Goal: Task Accomplishment & Management: Manage account settings

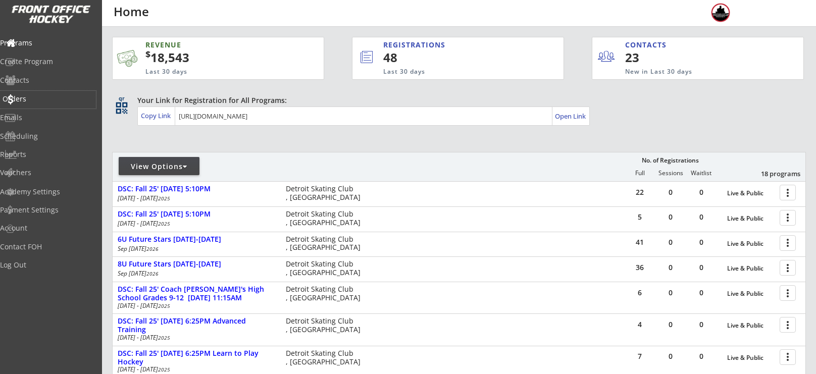
click at [41, 106] on div "Orders" at bounding box center [48, 100] width 96 height 18
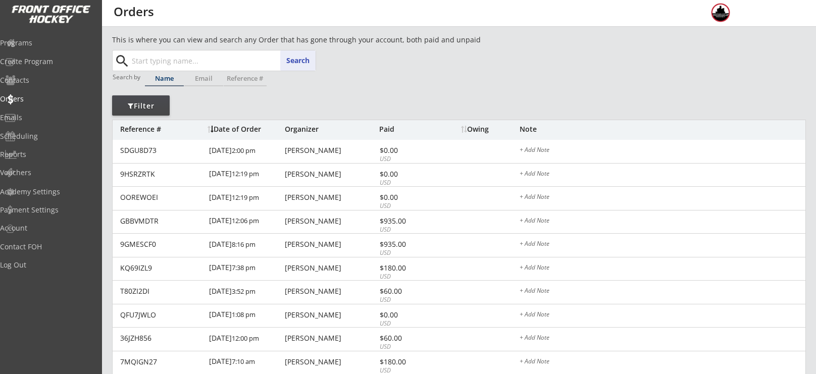
click at [230, 59] on input "text" at bounding box center [223, 60] width 186 height 20
click at [65, 36] on div "Programs" at bounding box center [48, 44] width 96 height 18
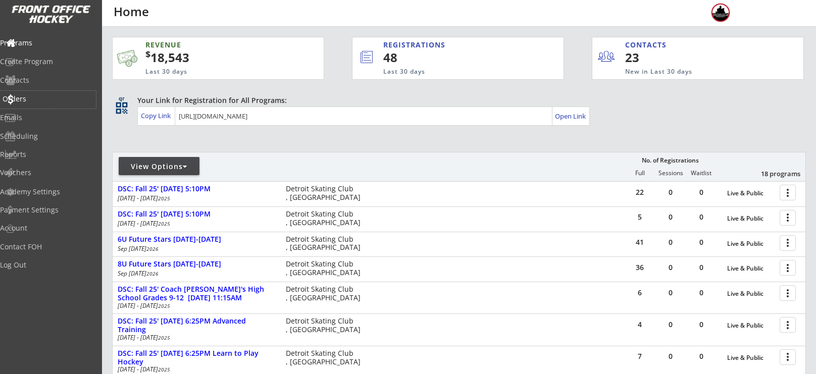
click at [46, 100] on div "Orders" at bounding box center [48, 98] width 91 height 7
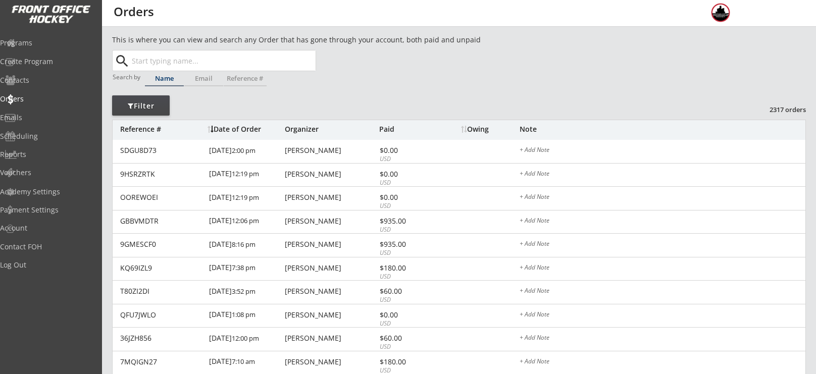
click at [215, 63] on input "text" at bounding box center [223, 60] width 186 height 20
type input "and"
type input "andy Zhao"
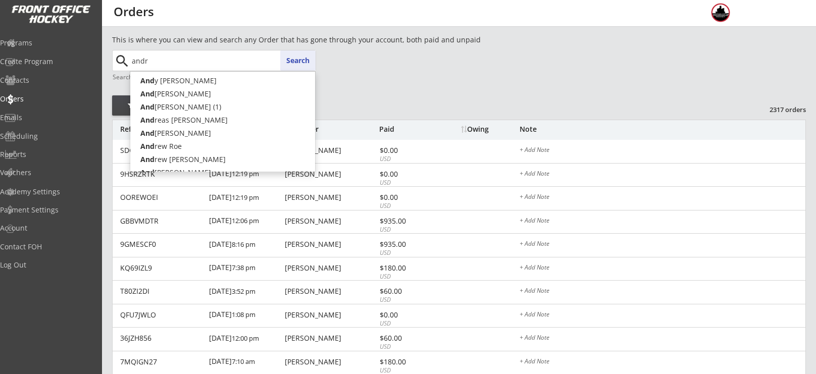
type input "andre"
type input "andrew Sherman"
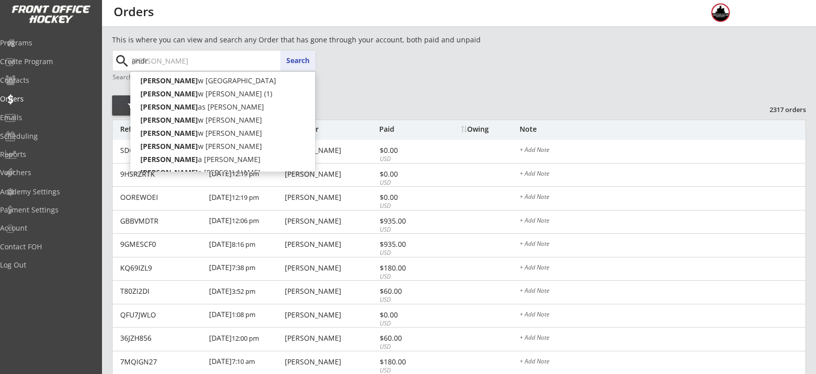
type input "and"
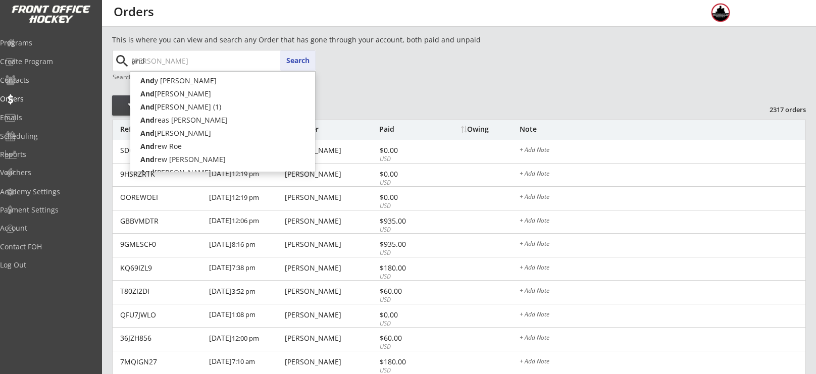
type input "andy Zhao"
type input "an"
type input "ansh Sharma"
type input "a"
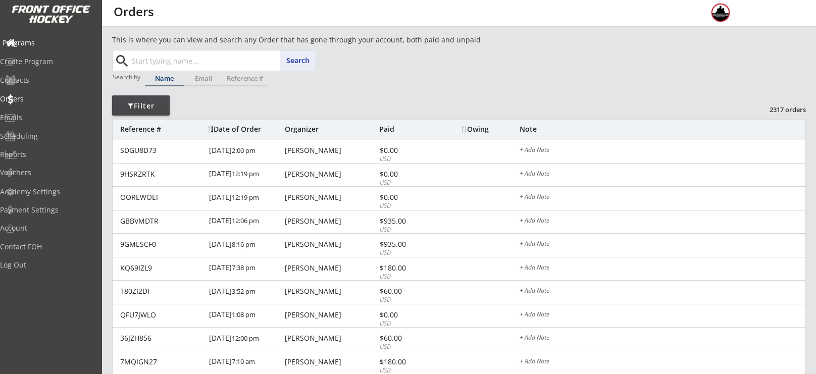
click at [51, 46] on div "Programs" at bounding box center [48, 42] width 91 height 7
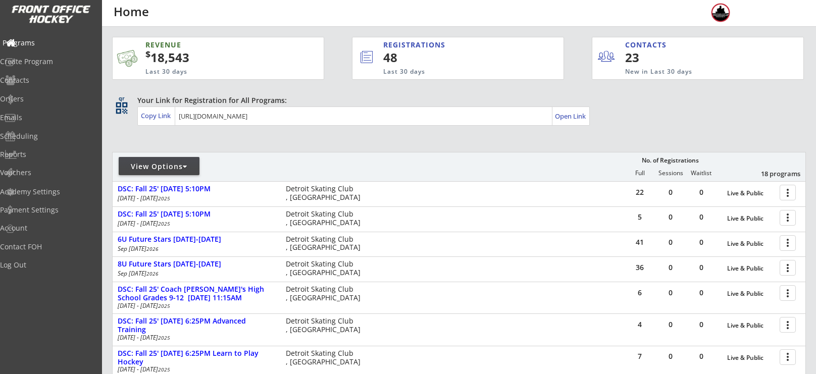
click at [51, 46] on div "Programs" at bounding box center [48, 42] width 91 height 7
click at [39, 95] on div "Orders" at bounding box center [48, 98] width 91 height 7
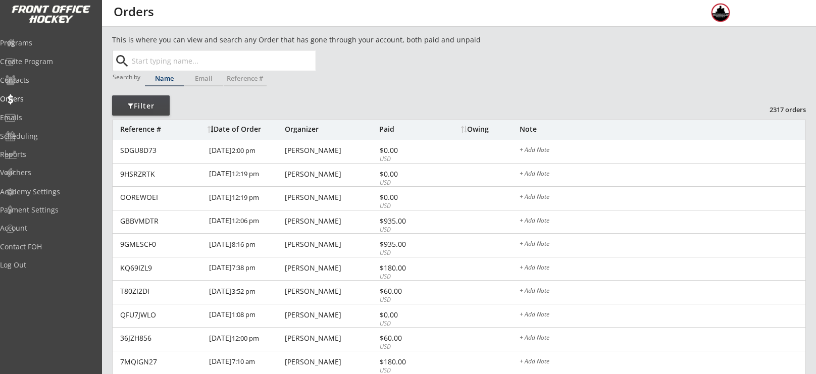
click at [190, 46] on div "This is where you can view and search any Order that has gone through your acco…" at bounding box center [325, 41] width 426 height 13
click at [189, 63] on input "text" at bounding box center [223, 60] width 186 height 20
click at [230, 63] on input "text" at bounding box center [223, 60] width 186 height 20
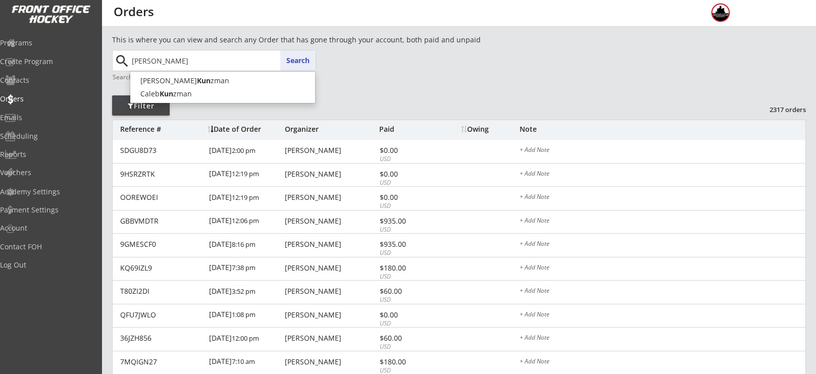
type input "kunzman"
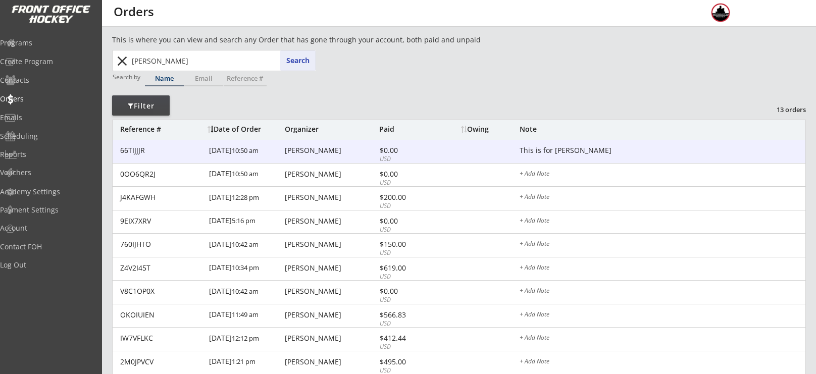
click at [339, 149] on div "Jonathan Kunzman" at bounding box center [331, 150] width 92 height 7
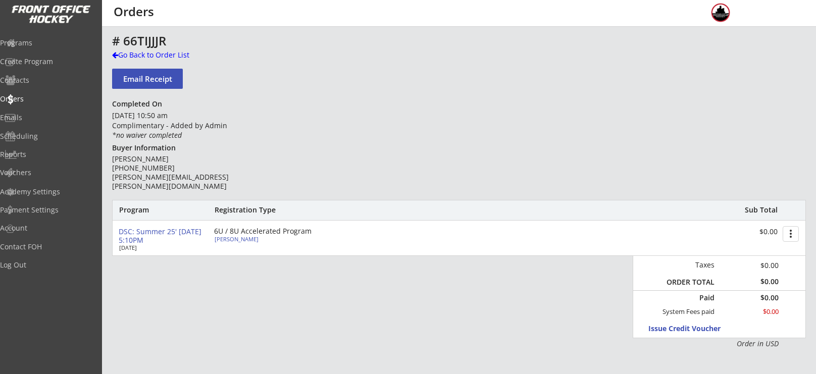
click at [229, 242] on div "Caleb Kunzman" at bounding box center [271, 239] width 113 height 6
select select ""Youth S/M""
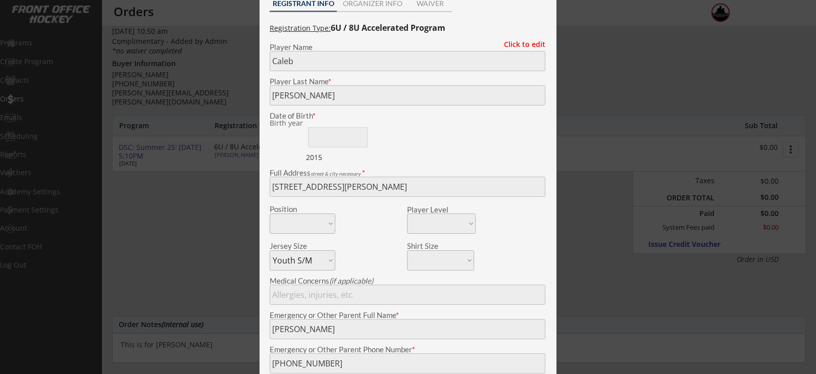
scroll to position [90, 0]
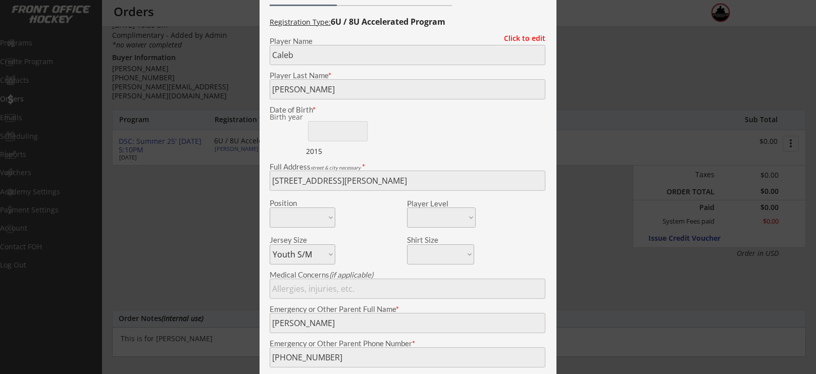
click at [259, 162] on div "View & Edit Registration Form close Check-In Status Not here Present REGISTRANT…" at bounding box center [407, 220] width 297 height 571
click at [588, 165] on div at bounding box center [408, 187] width 816 height 374
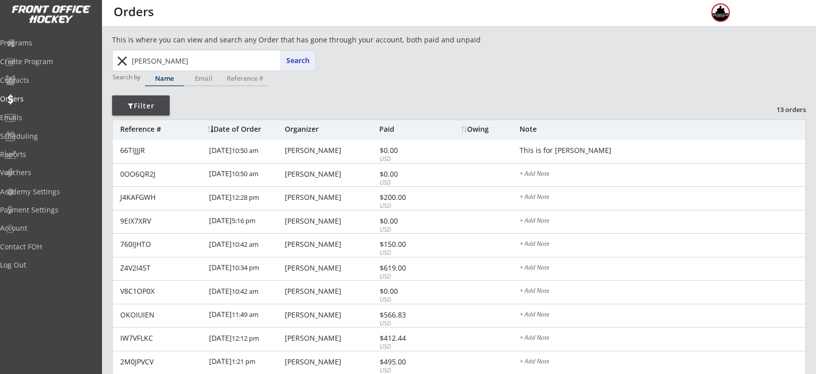
type textarea "This is for Logan"
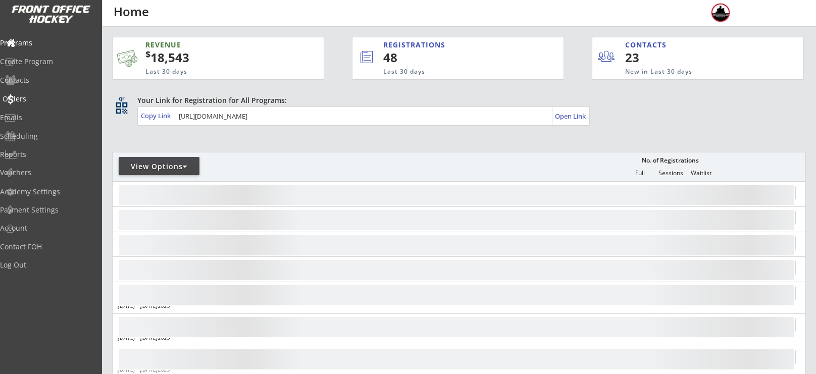
click at [47, 99] on div "Orders" at bounding box center [48, 98] width 91 height 7
